Goal: Navigation & Orientation: Find specific page/section

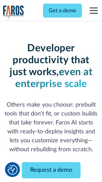
scroll to position [79, 0]
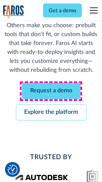
click at [51, 91] on link "Request a demo" at bounding box center [51, 91] width 59 height 16
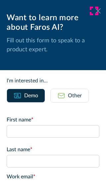
click at [95, 11] on icon at bounding box center [97, 10] width 5 height 5
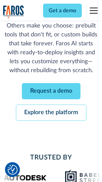
scroll to position [101, 0]
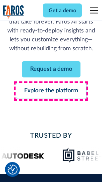
click at [51, 91] on link "Explore the platform" at bounding box center [51, 91] width 71 height 16
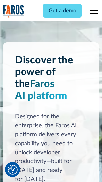
scroll to position [5046, 0]
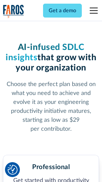
scroll to position [1050, 0]
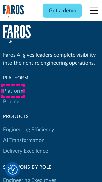
click at [13, 91] on link "Platform" at bounding box center [13, 91] width 20 height 11
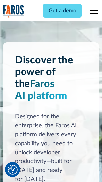
scroll to position [5258, 0]
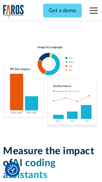
scroll to position [4135, 0]
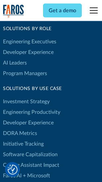
click at [20, 128] on link "DORA Metrics" at bounding box center [20, 133] width 34 height 11
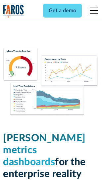
scroll to position [2933, 0]
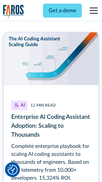
scroll to position [3017, 0]
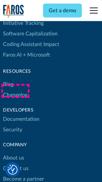
click at [15, 91] on link "Changelog" at bounding box center [15, 95] width 25 height 11
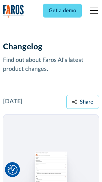
scroll to position [8122, 0]
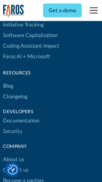
click at [13, 155] on link "About us" at bounding box center [13, 160] width 21 height 11
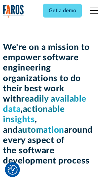
scroll to position [2291, 0]
